Goal: Download file/media

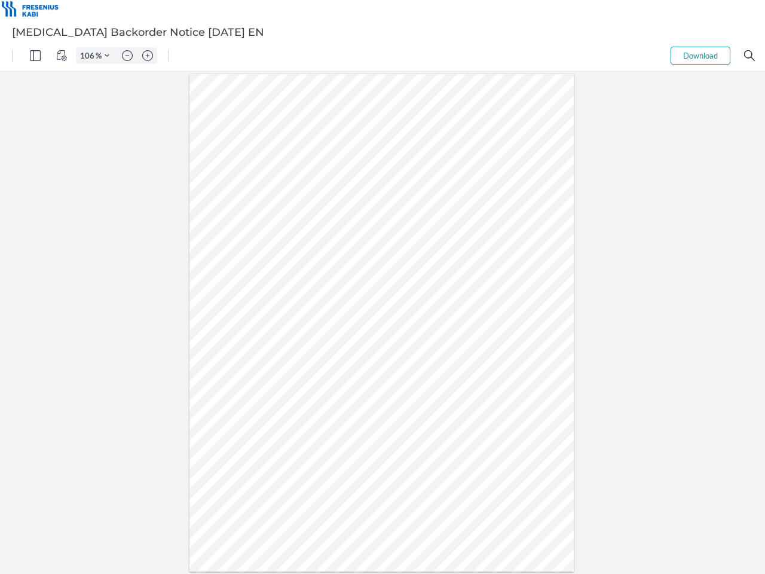
click at [35, 56] on img "Panel" at bounding box center [35, 55] width 11 height 11
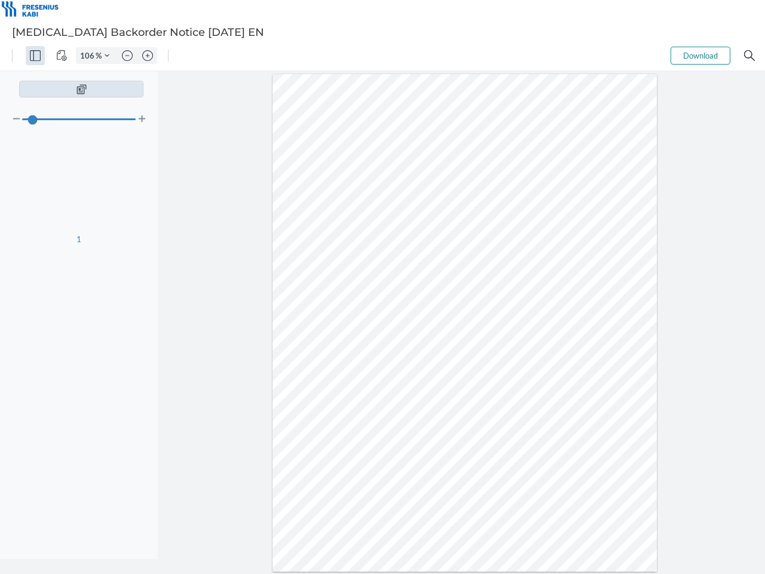
click at [62, 56] on img "View Controls" at bounding box center [61, 55] width 11 height 11
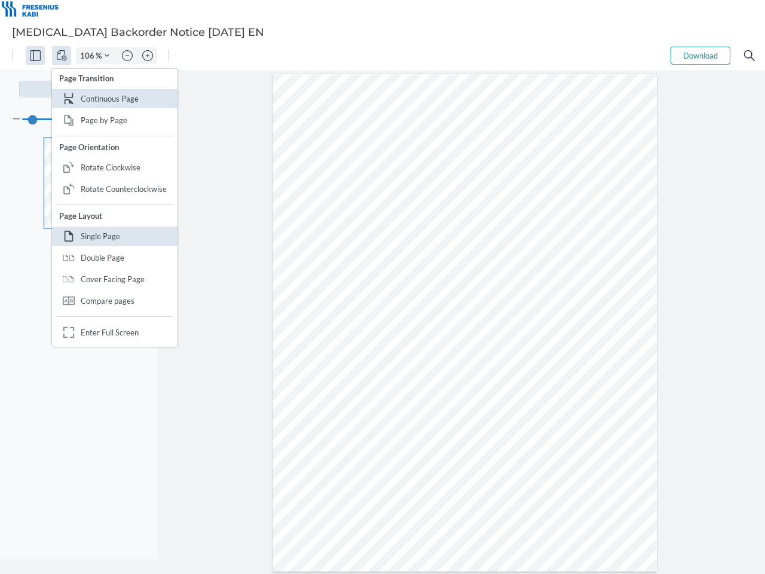
click at [89, 56] on input "106" at bounding box center [86, 55] width 19 height 11
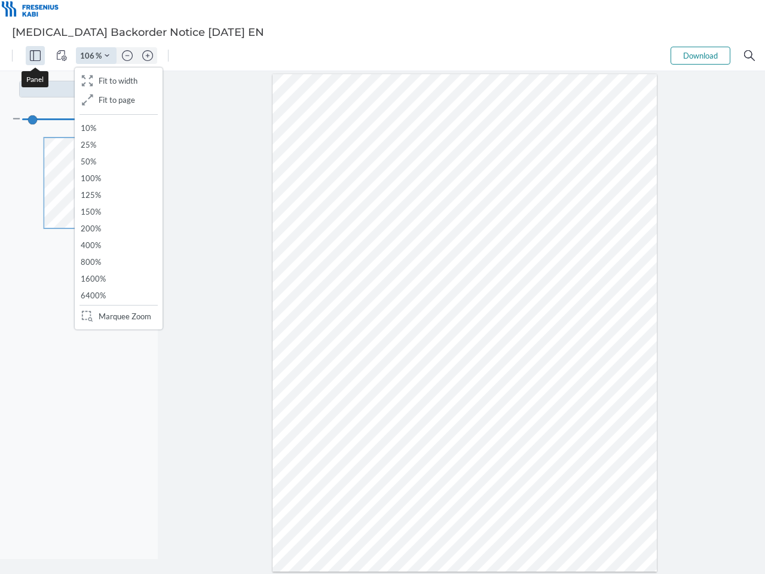
click at [107, 56] on img "Zoom Controls" at bounding box center [107, 55] width 5 height 5
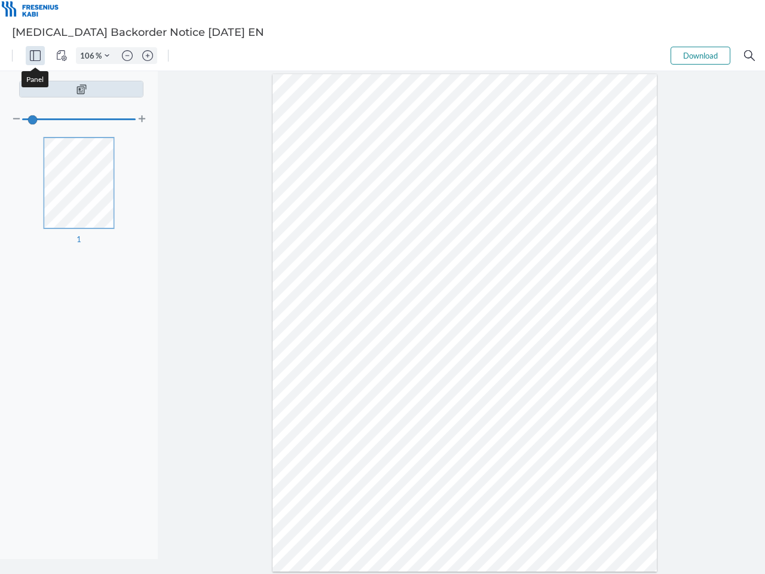
click at [127, 56] on img "Zoom out" at bounding box center [127, 55] width 11 height 11
click at [148, 56] on img "Zoom in" at bounding box center [147, 55] width 11 height 11
type input "106"
click at [701, 56] on button "Download" at bounding box center [701, 56] width 60 height 18
click at [750, 56] on img "Search" at bounding box center [750, 55] width 11 height 11
